Goal: Task Accomplishment & Management: Use online tool/utility

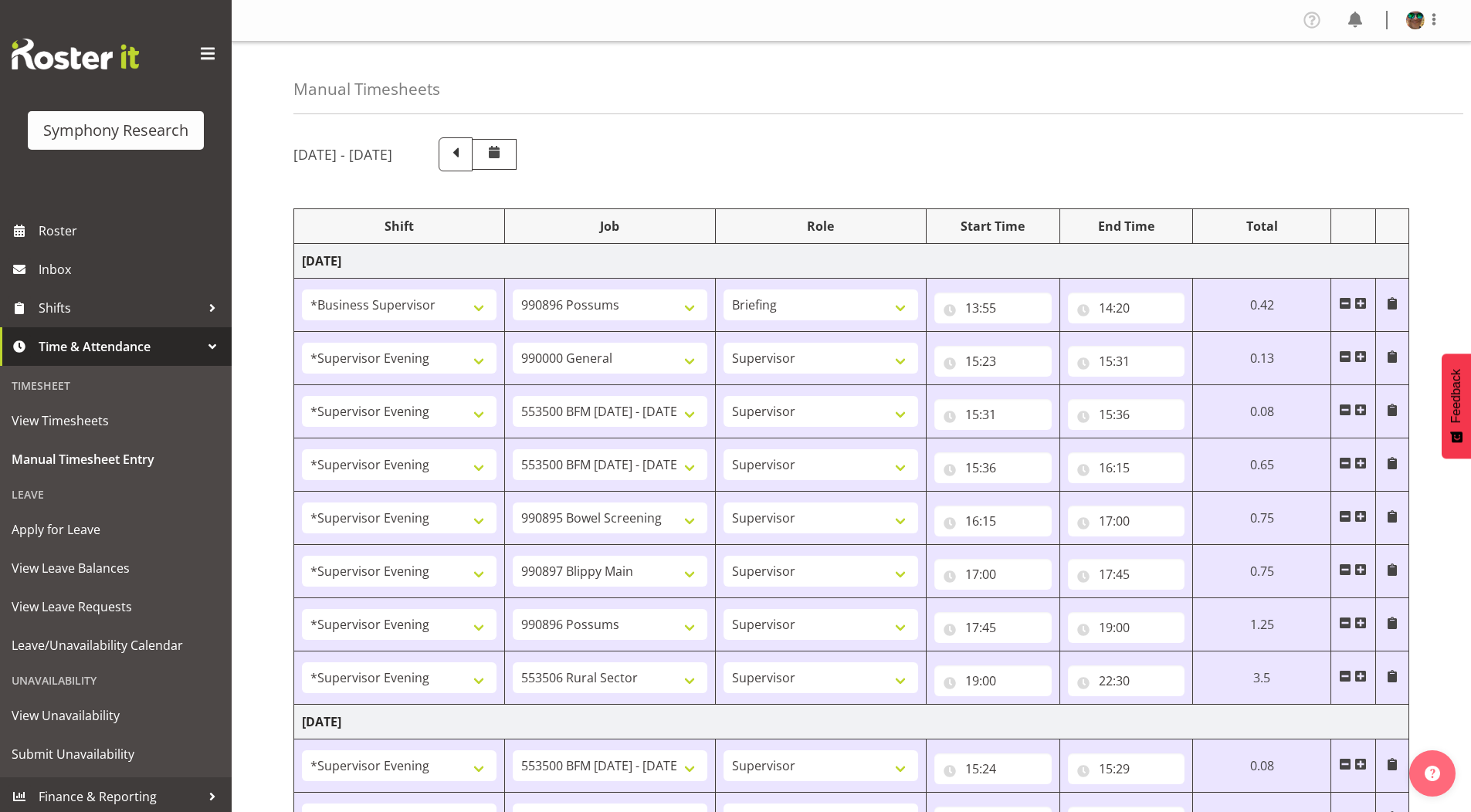
select select "1607"
select select "10633"
select select "297"
select select "4583"
select select "743"
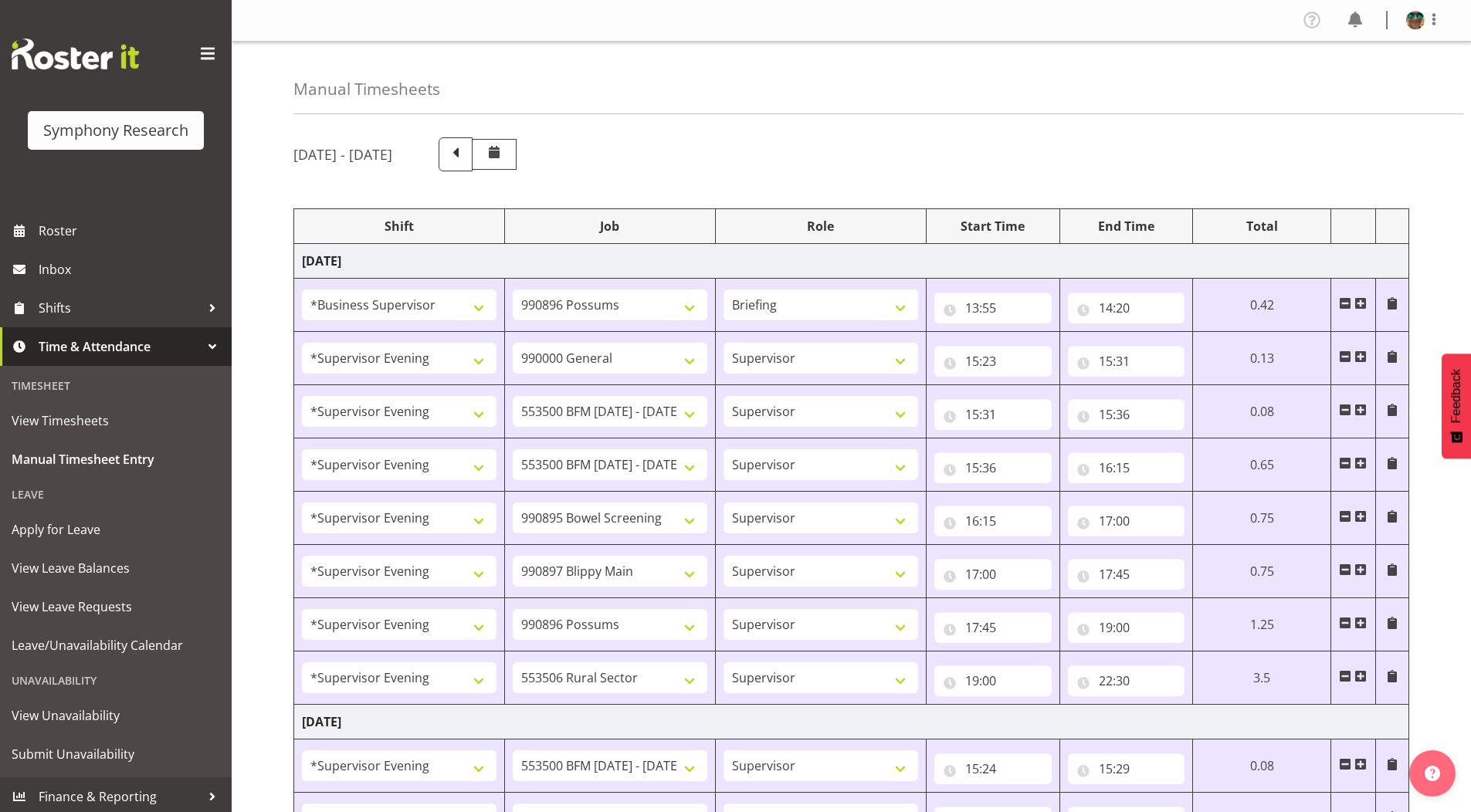
select select "4583"
select select "10242"
select select "4583"
select select "10242"
select select "4583"
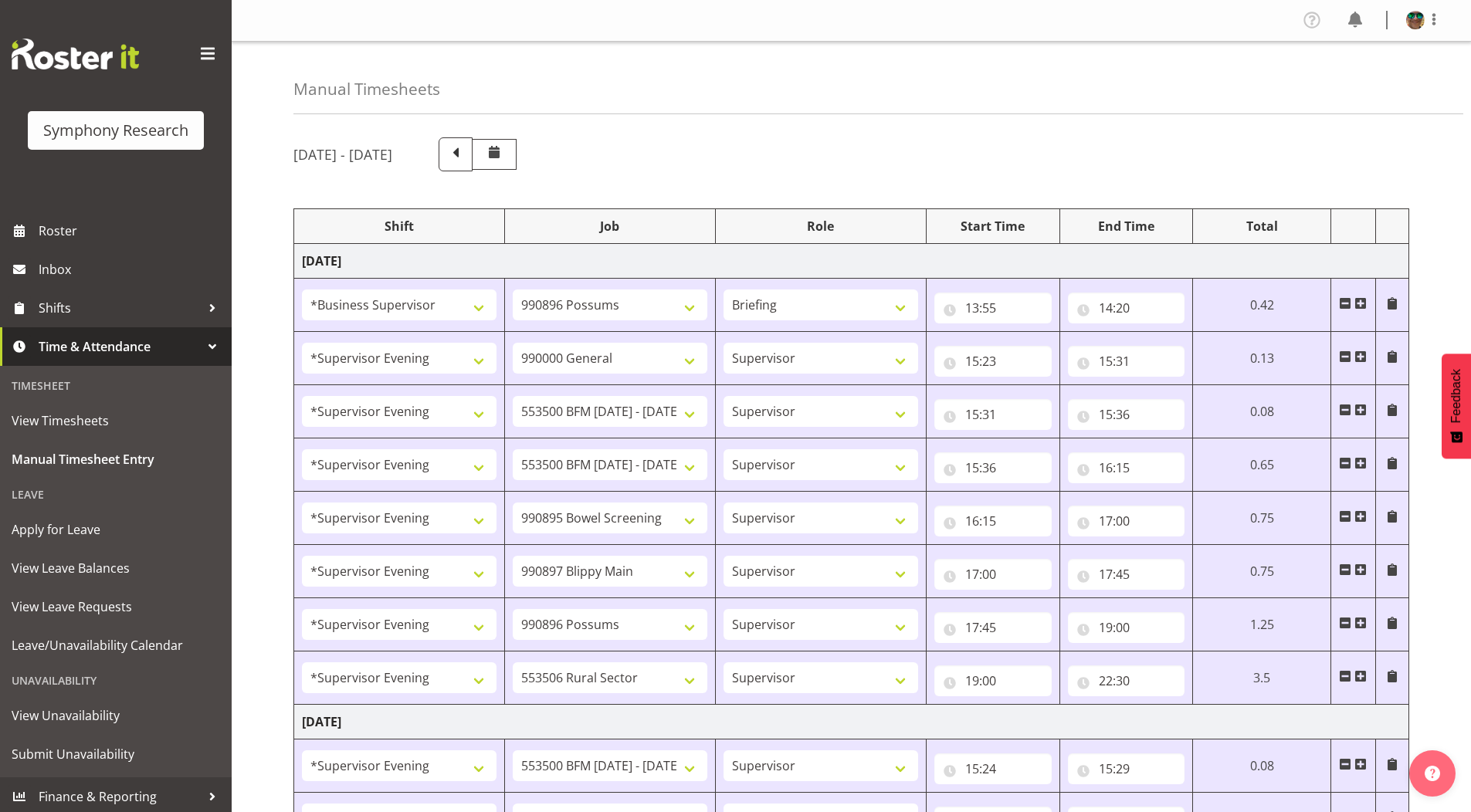
select select "10632"
select select "4583"
select select "10631"
select select "4583"
select select "10633"
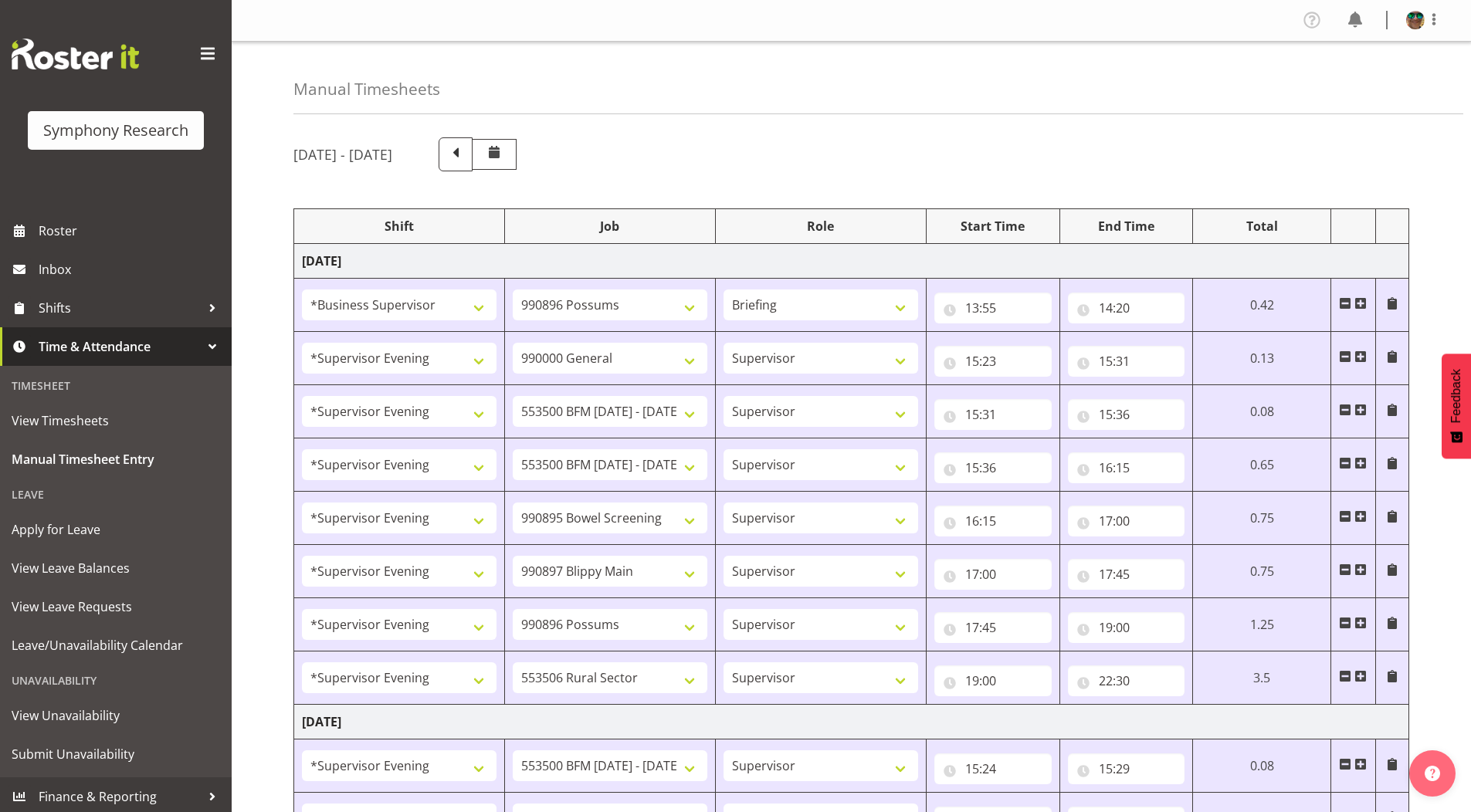
select select "4583"
select select "10587"
select select "4583"
select select "10242"
select select "4583"
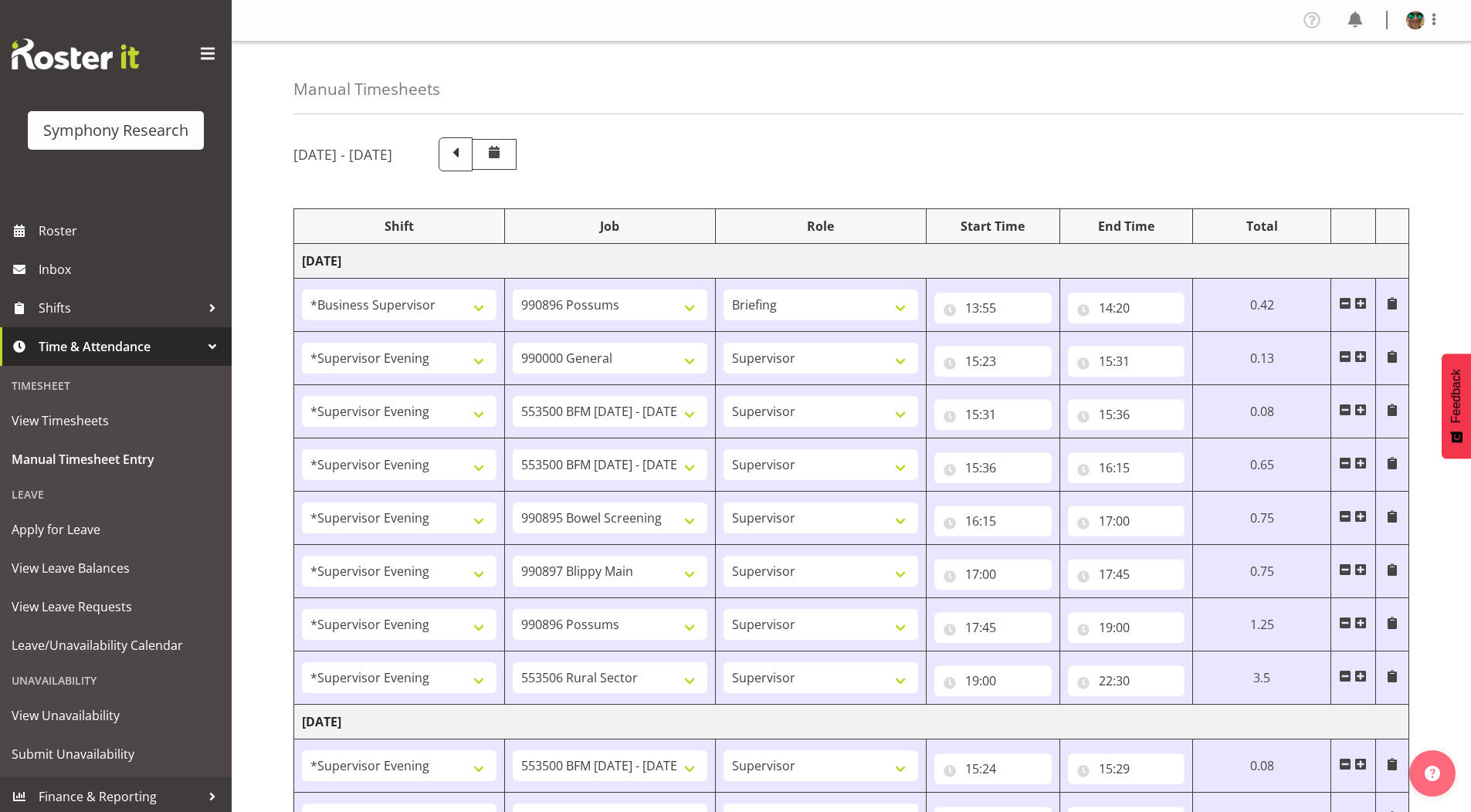
select select "10242"
select select "4583"
select select "9426"
select select "4583"
select select "10632"
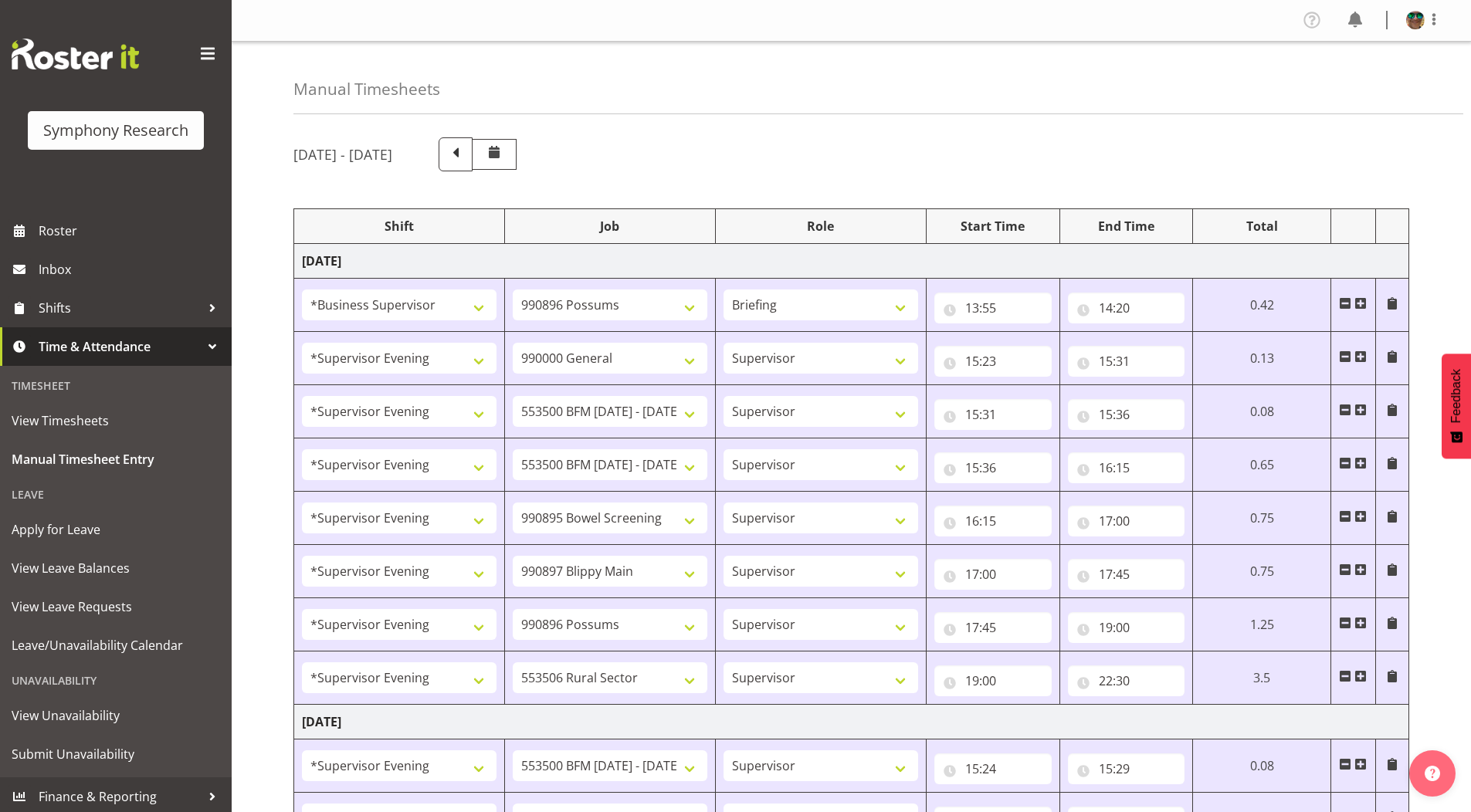
select select "4583"
select select "10631"
select select "4583"
select select "10633"
select select "4583"
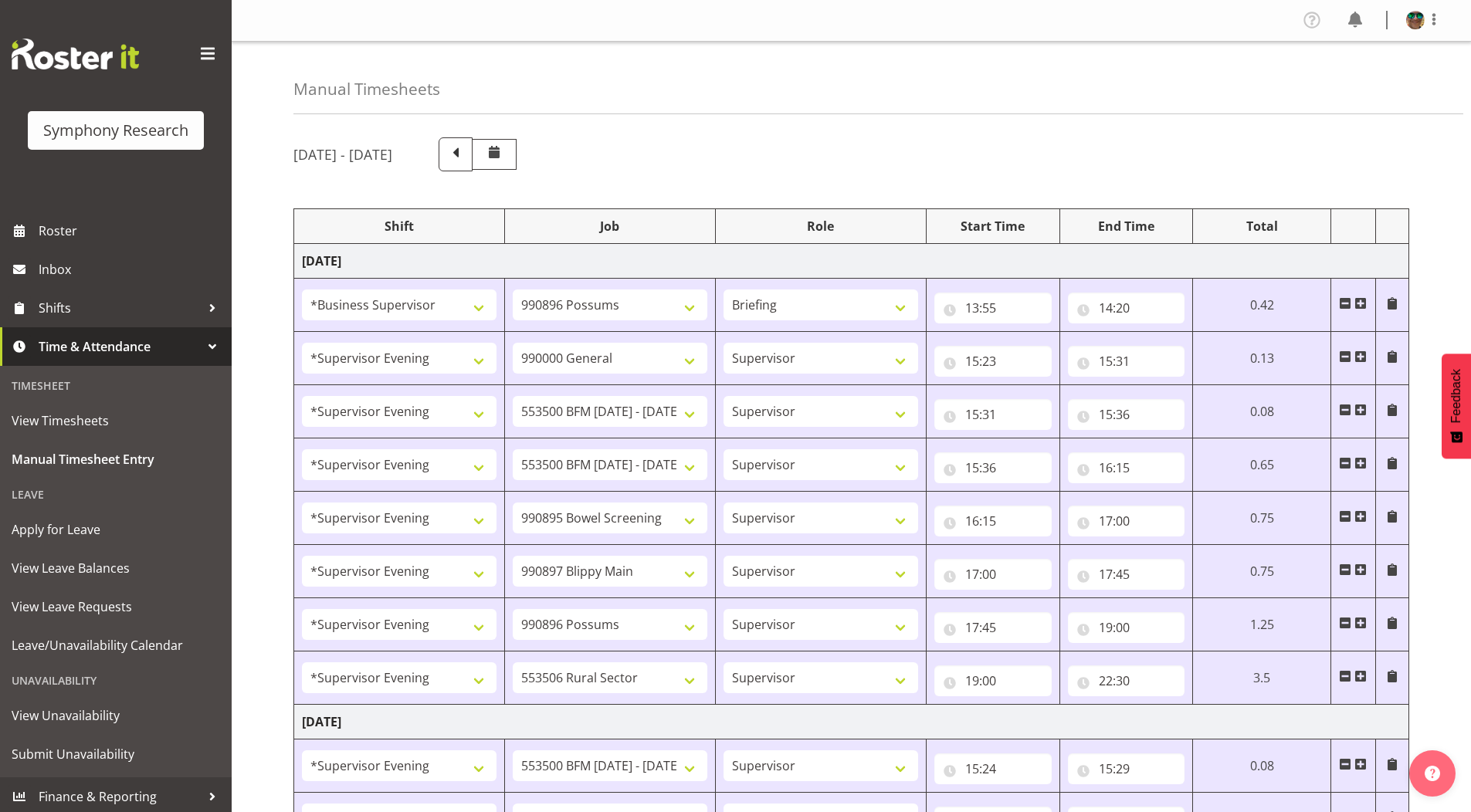
select select "10587"
select select "4583"
select select "743"
select select "4583"
select select "10242"
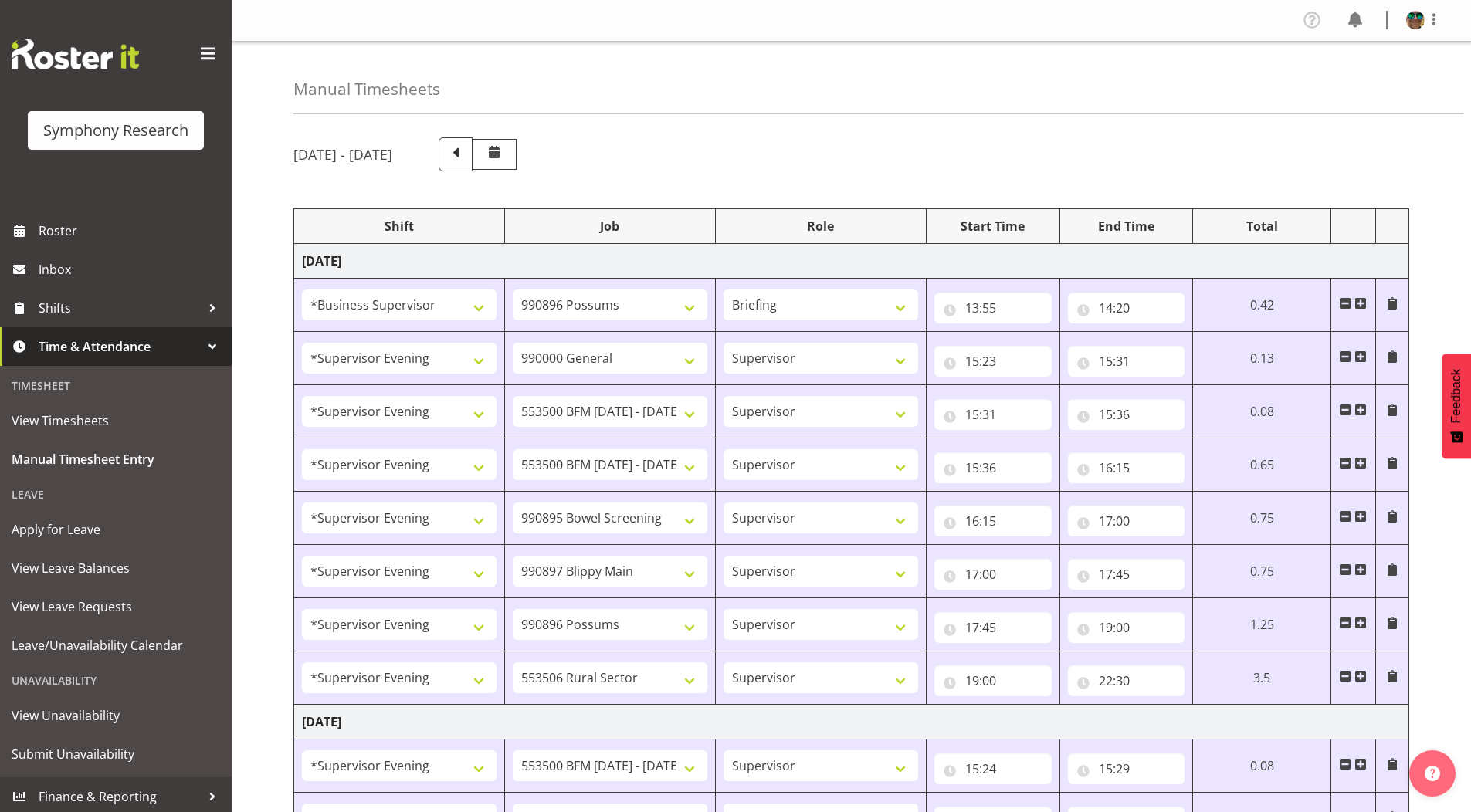
select select "4583"
select select "10242"
select select "4583"
select select "9426"
select select "4583"
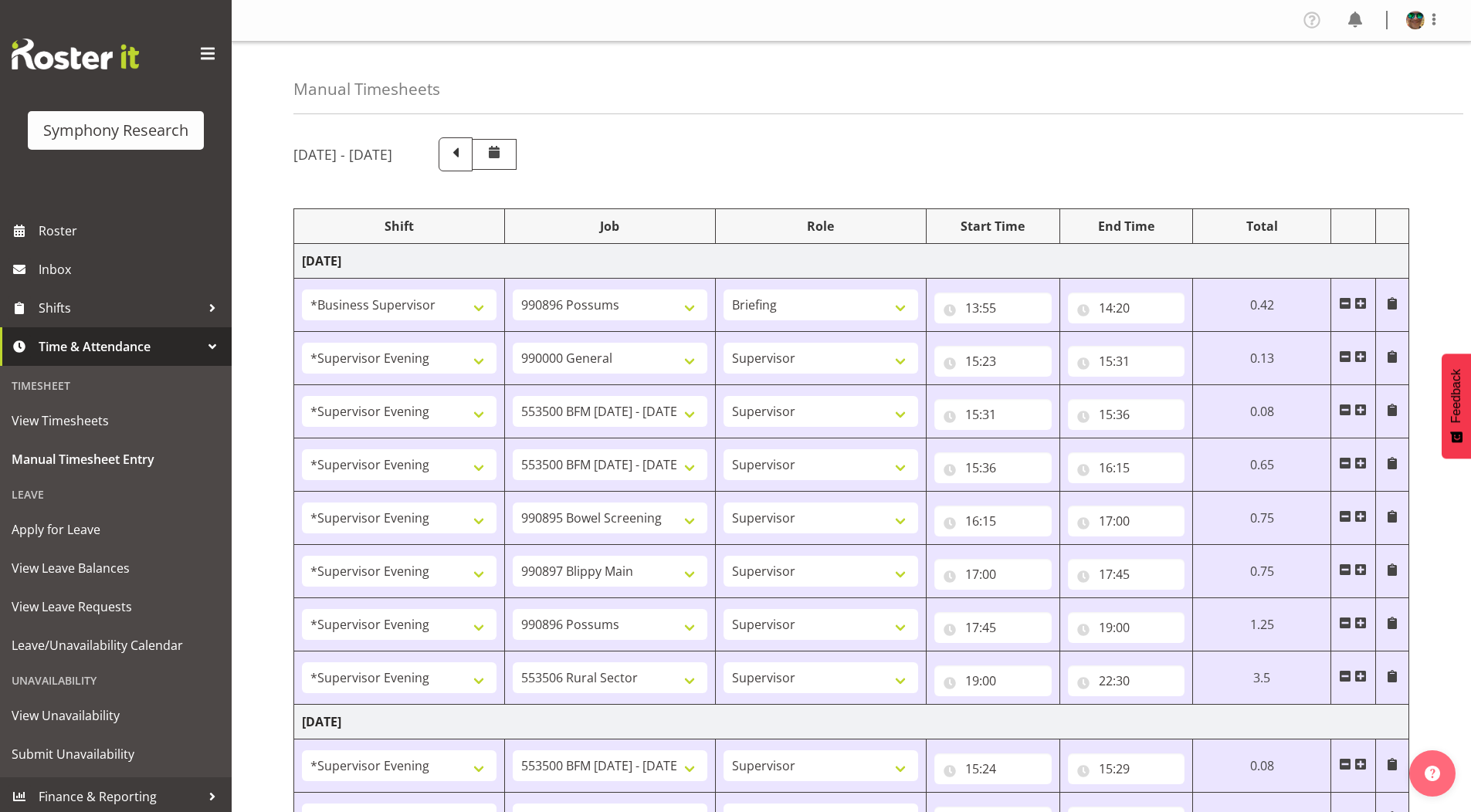
select select "10632"
select select "4583"
select select "10631"
select select "4583"
select select "10633"
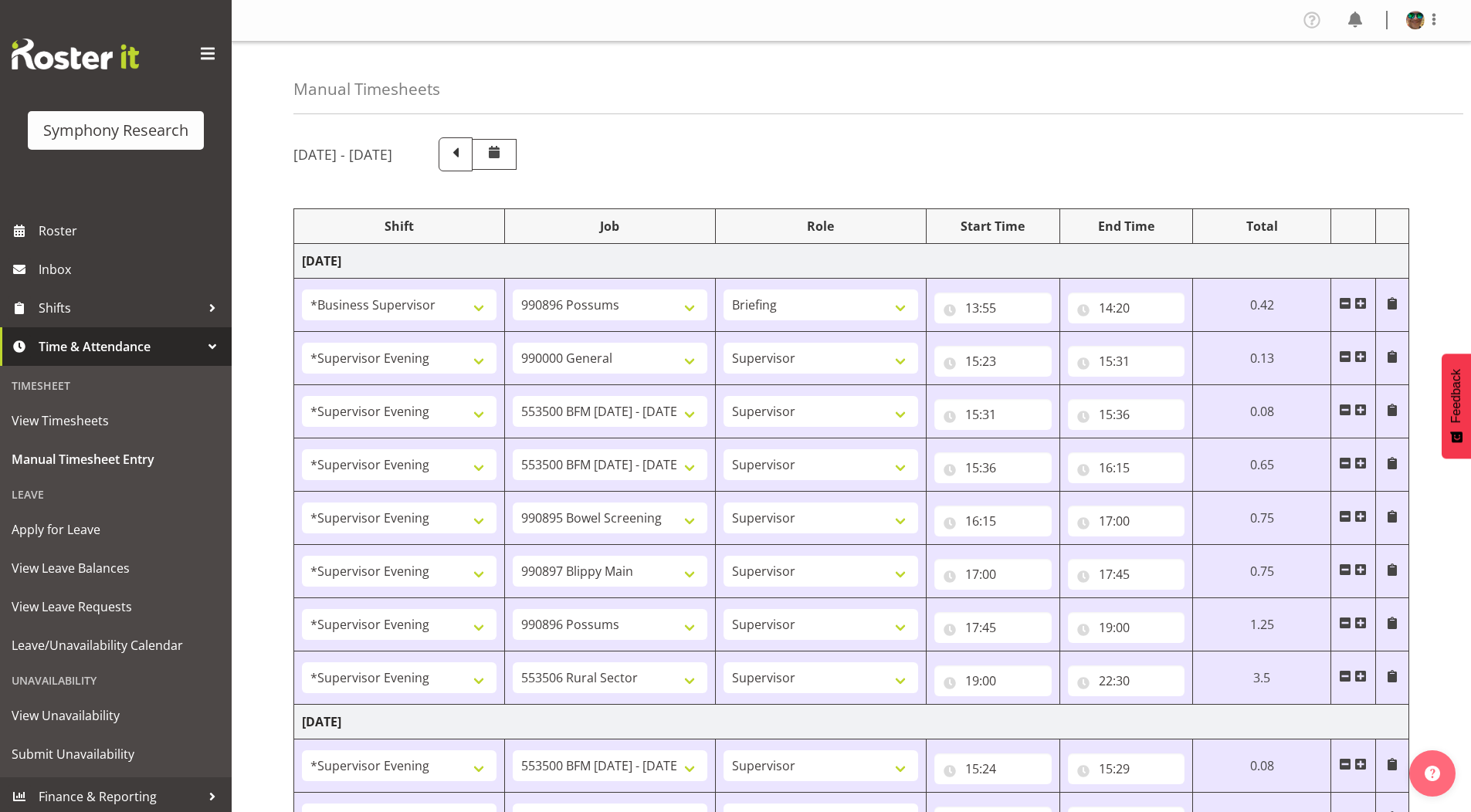
select select "4583"
select select "10575"
select select "4583"
select select "10587"
select select "4583"
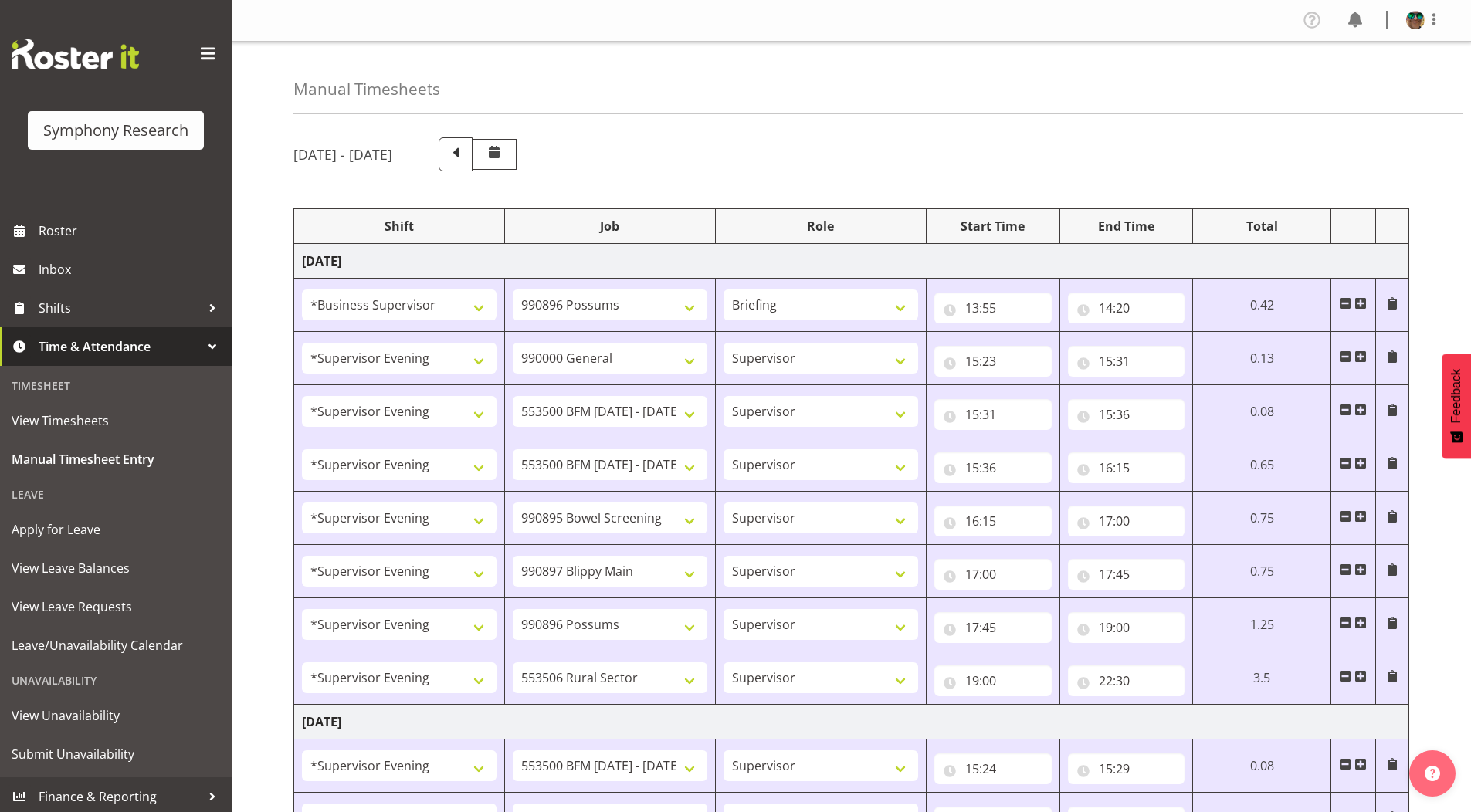
select select "10242"
select select "4583"
select select "10242"
select select "4583"
select select "9426"
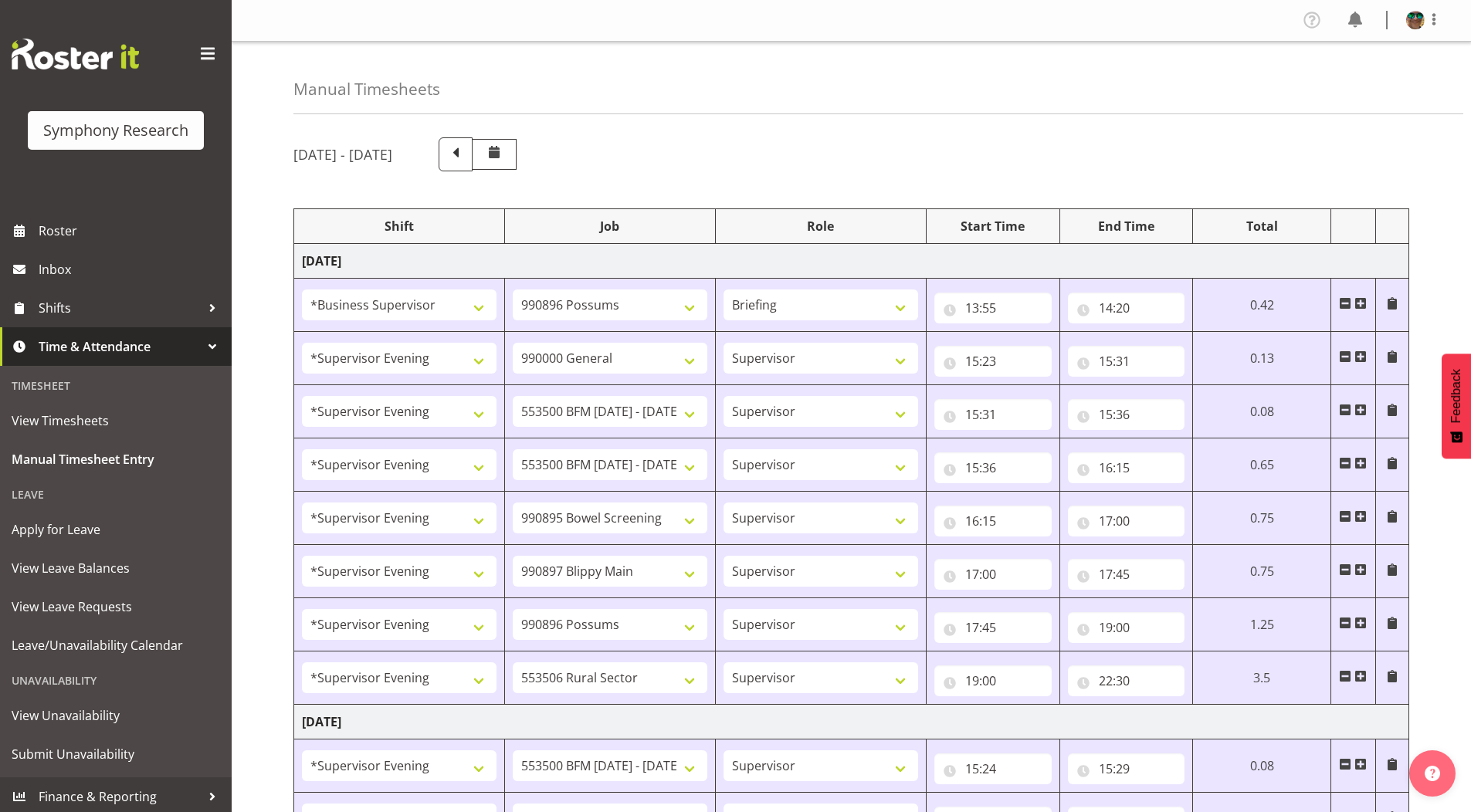
select select "4583"
select select "10632"
select select "4583"
select select "10631"
select select "4583"
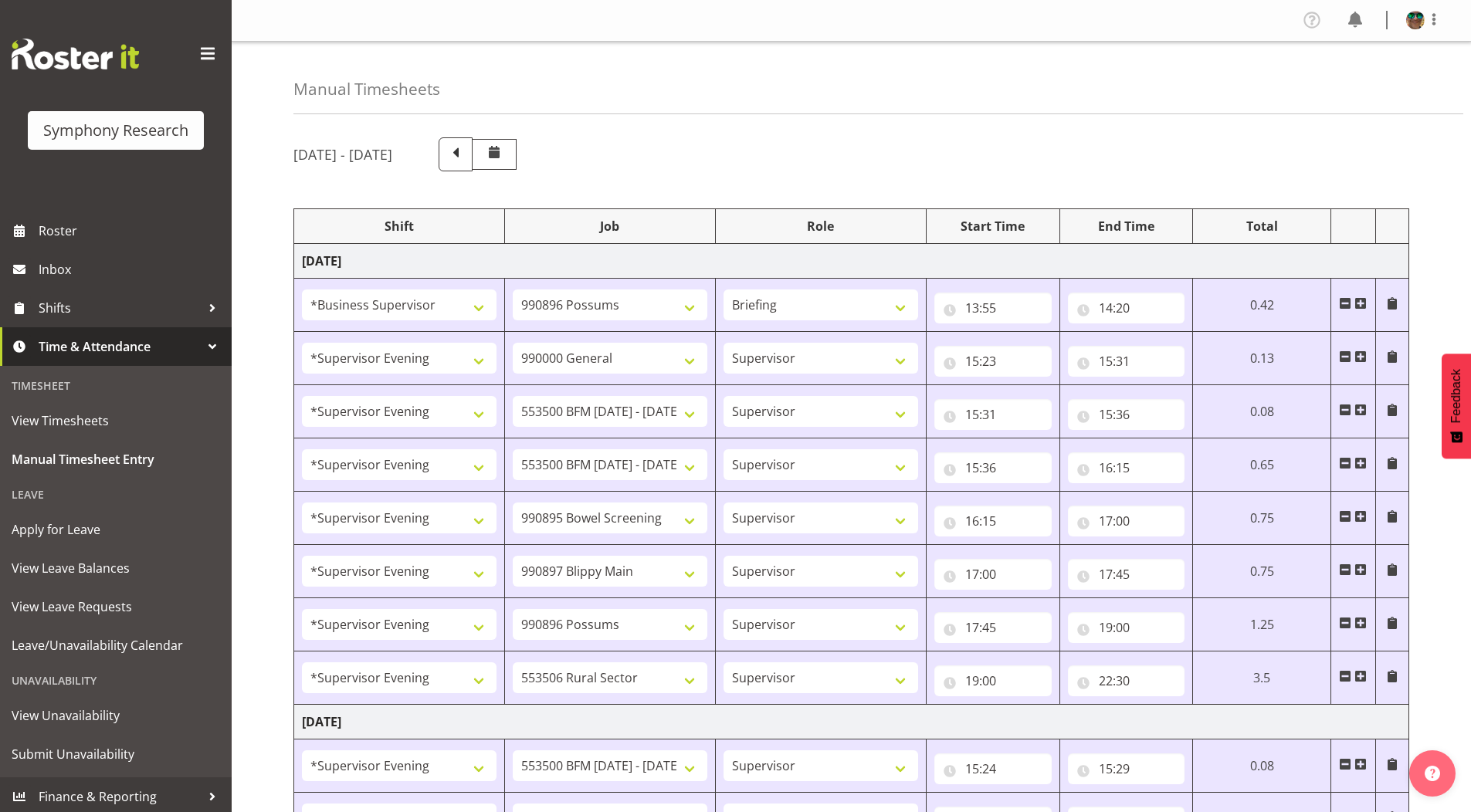
select select "10633"
select select "4583"
select select "10575"
select select "4583"
select select "10587"
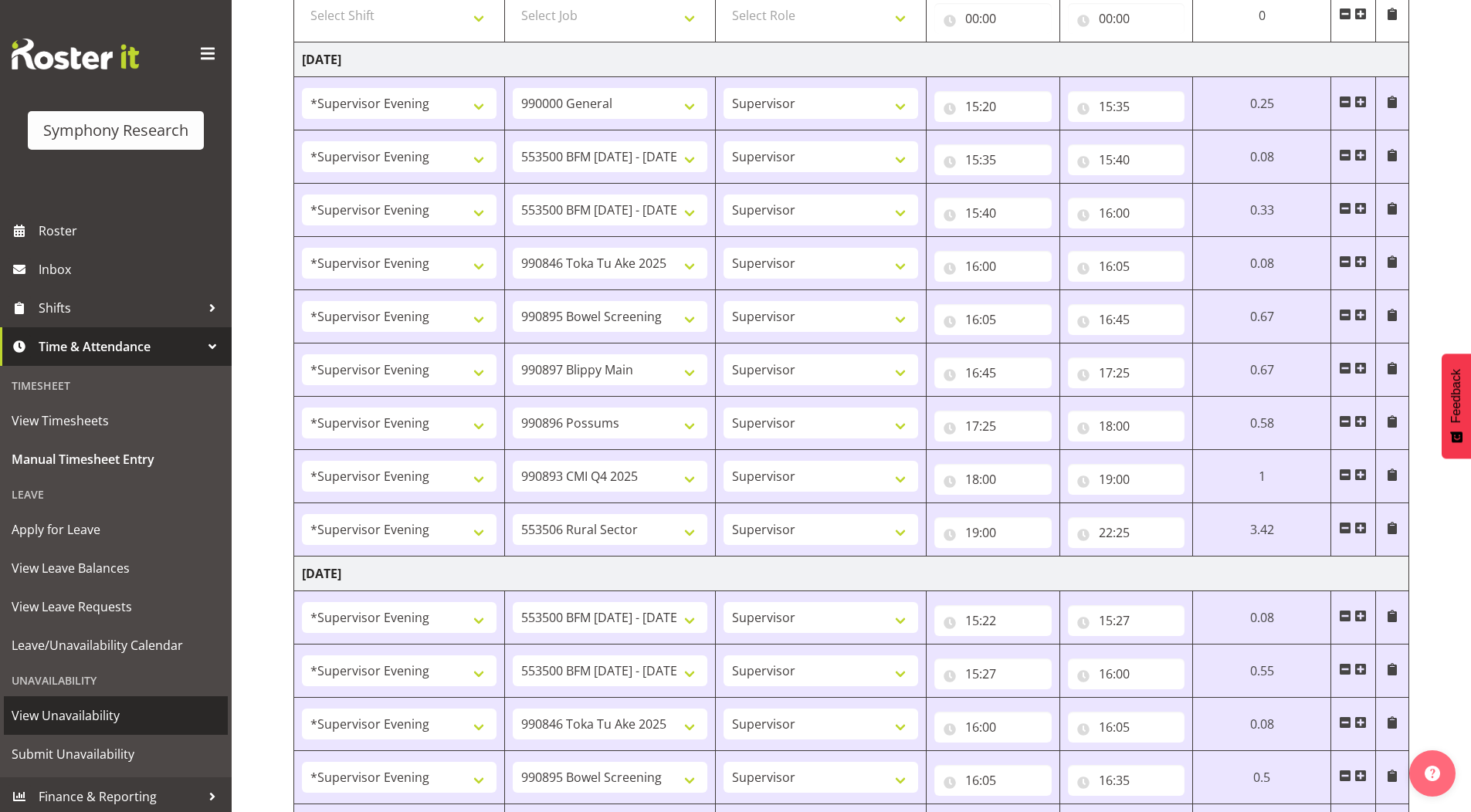
scroll to position [1158, 0]
